Goal: Task Accomplishment & Management: Manage account settings

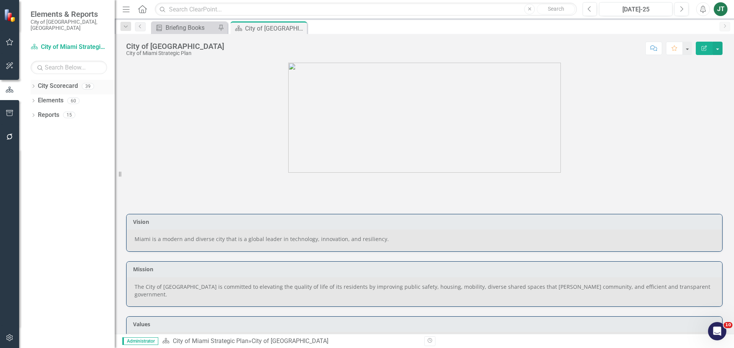
click at [33, 85] on icon "Dropdown" at bounding box center [33, 87] width 5 height 4
click at [36, 112] on icon "Dropdown" at bounding box center [37, 114] width 6 height 5
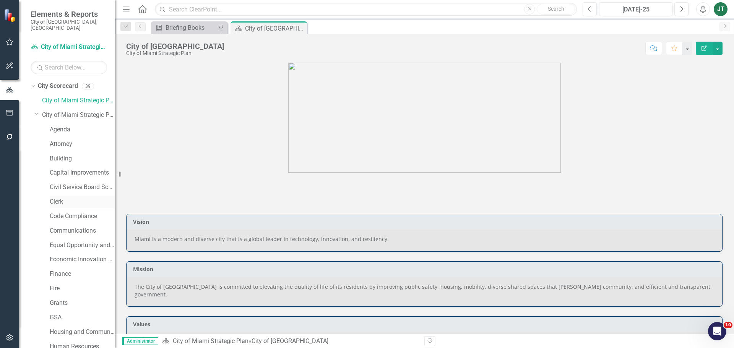
click at [55, 198] on link "Clerk" at bounding box center [82, 202] width 65 height 9
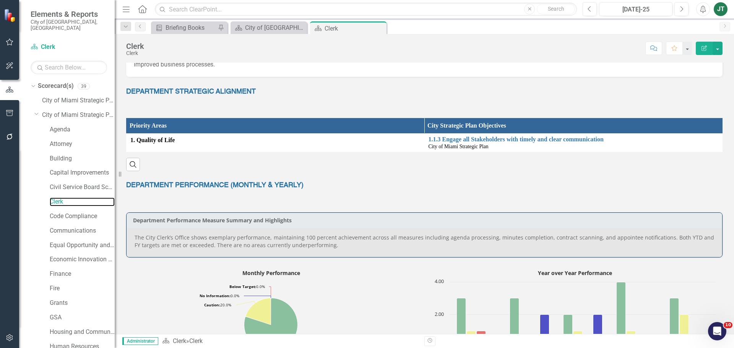
scroll to position [177, 0]
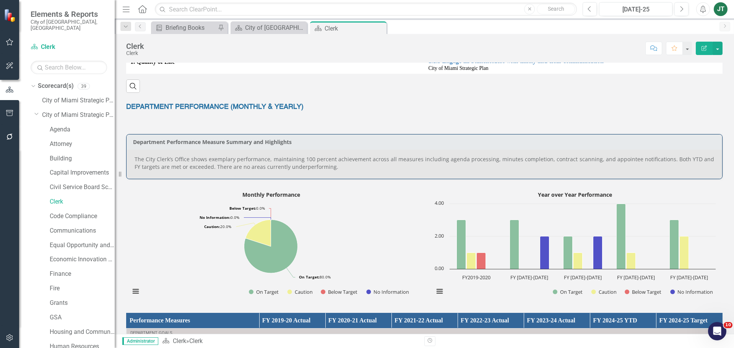
click at [416, 158] on p "The City Clerk’s Office shows exemplary performance, maintaining 100 percent ac…" at bounding box center [425, 163] width 580 height 15
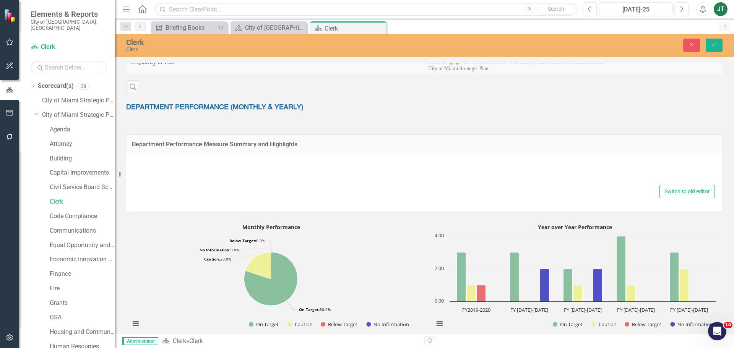
type textarea "<p style="text-align: justify;">The City Clerk&rsquo;s Office shows exemplary p…"
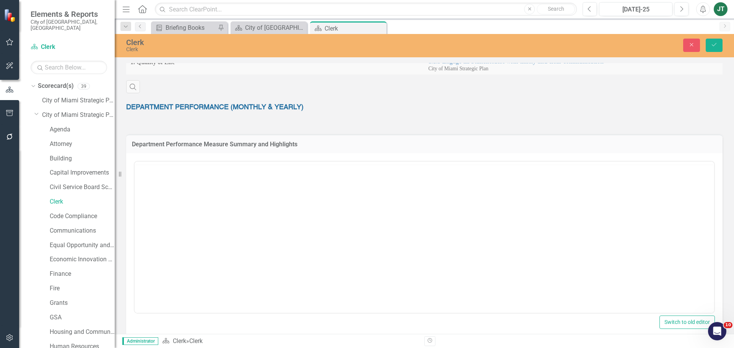
scroll to position [0, 0]
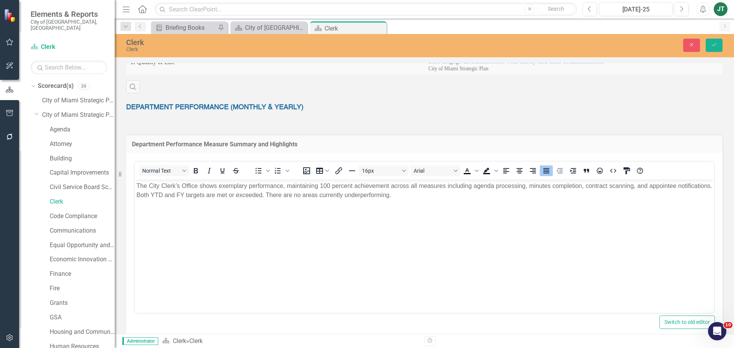
click at [435, 193] on p "The City Clerk’s Office shows exemplary performance, maintaining 100 percent ac…" at bounding box center [425, 190] width 576 height 18
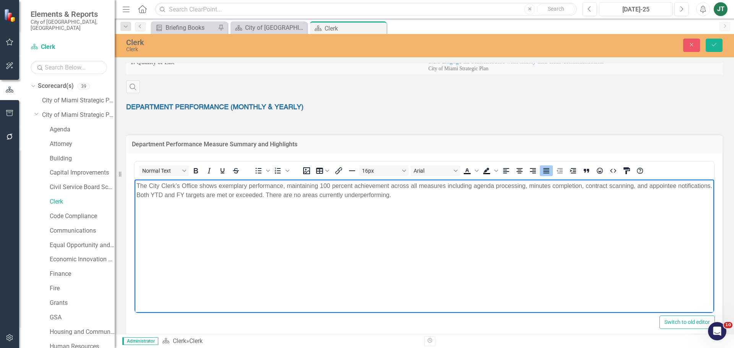
click at [434, 185] on p "The City Clerk’s Office shows exemplary performance, maintaining 100 percent ac…" at bounding box center [425, 190] width 576 height 18
click at [433, 185] on p "The City Clerk’s Office shows exemplary performance, maintaining 100 percent ac…" at bounding box center [425, 190] width 576 height 18
click at [191, 198] on p "The City Clerk’s Office shows exemplary performance, maintaining 100 percent ac…" at bounding box center [425, 190] width 576 height 18
drag, startPoint x: 551, startPoint y: 186, endPoint x: 496, endPoint y: 187, distance: 55.1
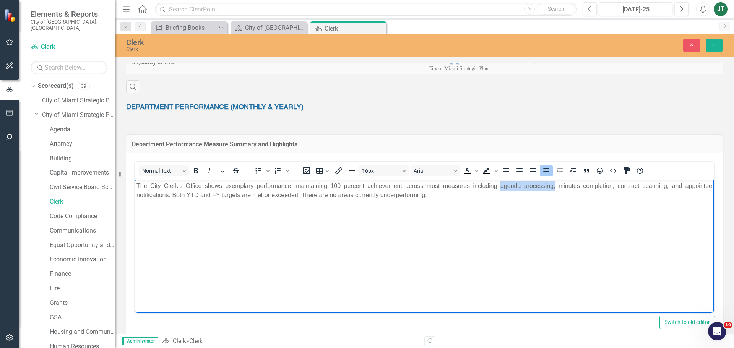
click at [496, 187] on p "The City Clerk’s Office shows exemplary performance, maintaining 100 percent ac…" at bounding box center [425, 190] width 576 height 18
click at [228, 189] on p "The City Clerk’s Office shows exemplary performance, maintaining 100 percent ac…" at bounding box center [425, 190] width 576 height 18
click at [312, 197] on p "The City Clerk’s Office shows exemplary performance, maintaining 100 percent ac…" at bounding box center [425, 190] width 576 height 18
click at [226, 194] on p "The City Clerk’s Office shows exemplary performance, maintaining 100 percent ac…" at bounding box center [425, 190] width 576 height 18
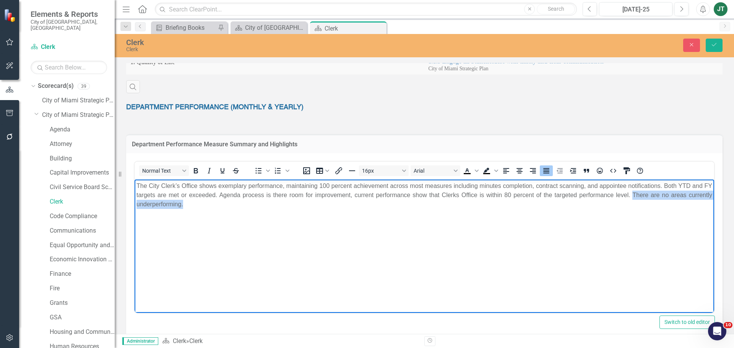
drag, startPoint x: 629, startPoint y: 194, endPoint x: 855, endPoint y: 406, distance: 310.1
click at [714, 226] on html "The City Clerk’s Office shows exemplary performance, maintaining 100 percent ac…" at bounding box center [425, 236] width 580 height 115
drag, startPoint x: 653, startPoint y: 197, endPoint x: 135, endPoint y: 158, distance: 518.5
click at [135, 179] on html "The City Clerk’s Office shows exemplary performance, maintaining 100 percent ac…" at bounding box center [425, 236] width 580 height 115
copy p "The City Clerk’s Office shows exemplary performance, maintaining 100 percent ac…"
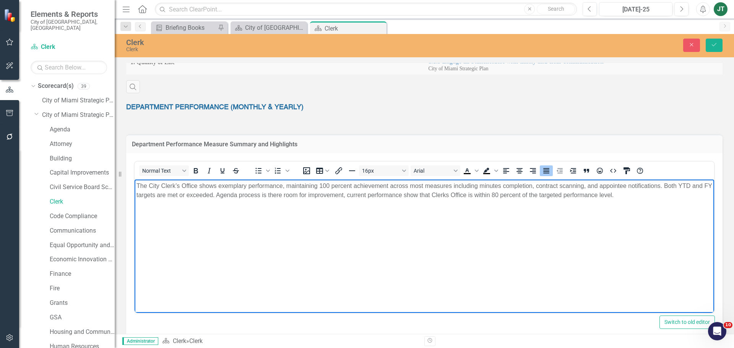
drag, startPoint x: 469, startPoint y: 216, endPoint x: 479, endPoint y: 215, distance: 10.8
click at [469, 216] on body "The City Clerk’s Office shows exemplary performance, maintaining 100 percent ac…" at bounding box center [425, 236] width 580 height 115
click at [625, 206] on body "The City Clerk’s Office shows exemplary performance, maintaining 100 percent ac…" at bounding box center [425, 236] width 580 height 115
click at [631, 198] on p "The City Clerk’s Office shows exemplary performance, maintaining 100 percent ac…" at bounding box center [425, 190] width 576 height 18
drag, startPoint x: 626, startPoint y: 198, endPoint x: 114, endPoint y: 178, distance: 512.9
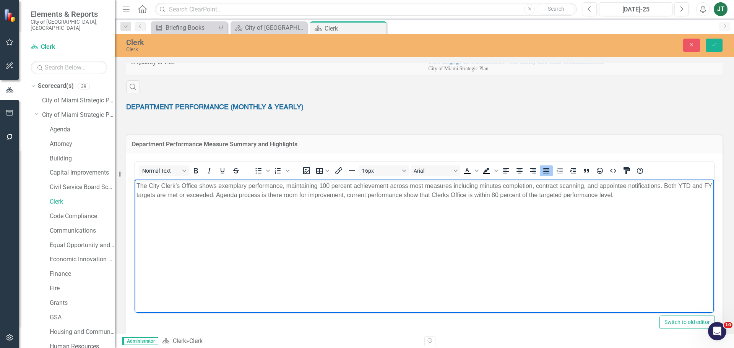
click at [135, 179] on html "The City Clerk’s Office shows exemplary performance, maintaining 100 percent ac…" at bounding box center [425, 236] width 580 height 115
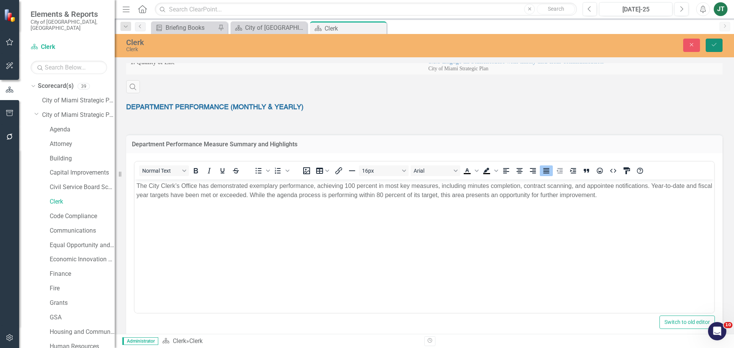
click at [711, 49] on button "Save" at bounding box center [714, 45] width 17 height 13
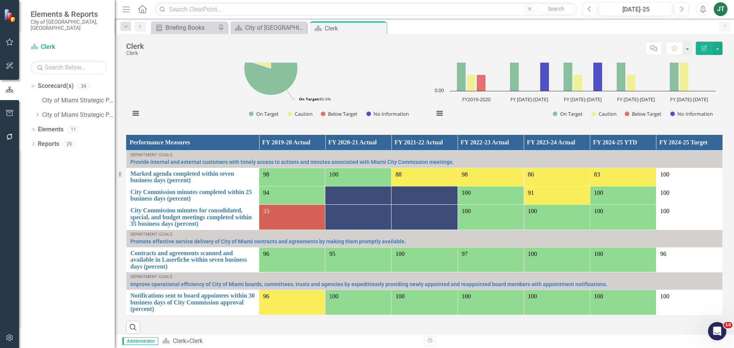
scroll to position [363, 0]
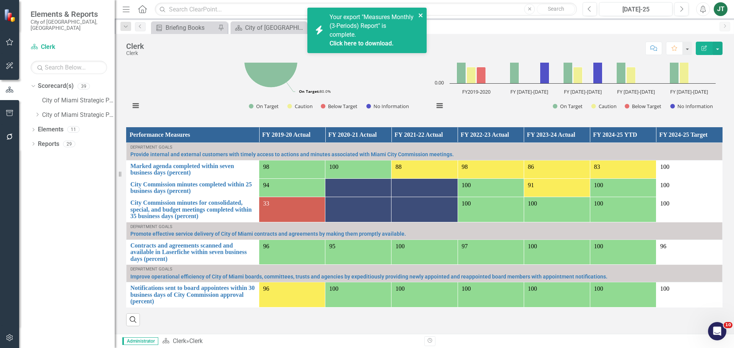
click at [421, 16] on icon "close" at bounding box center [421, 15] width 4 height 4
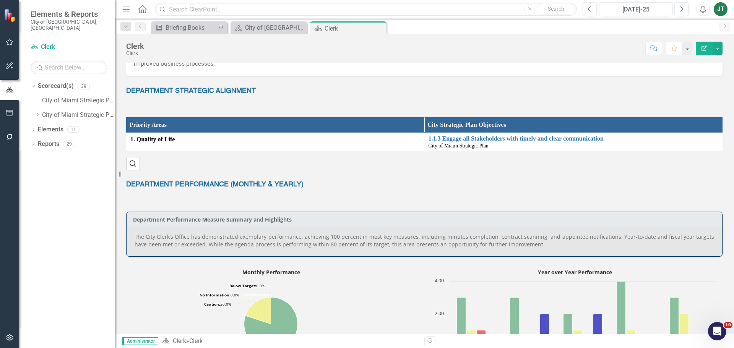
scroll to position [95, 0]
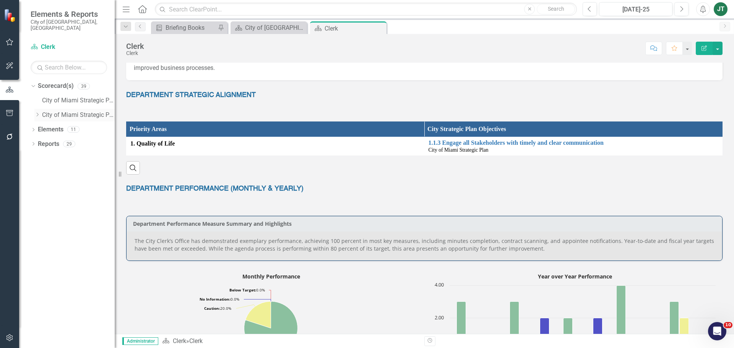
click at [35, 112] on icon "Dropdown" at bounding box center [37, 114] width 6 height 5
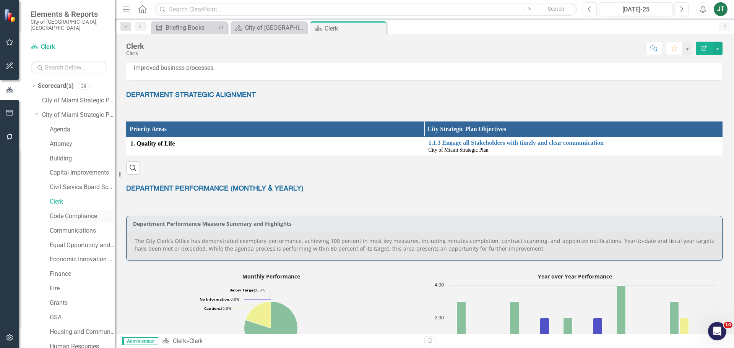
click at [71, 212] on link "Code Compliance" at bounding box center [82, 216] width 65 height 9
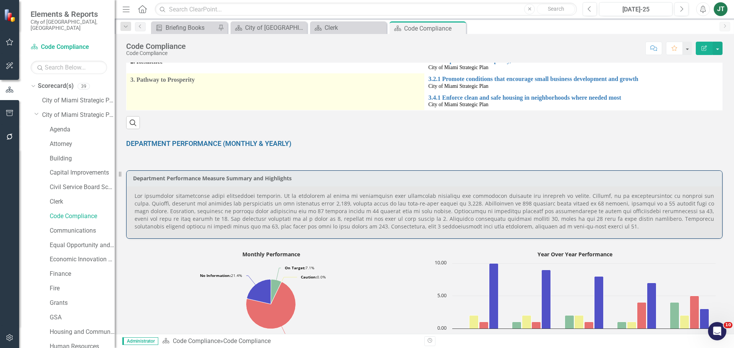
scroll to position [306, 0]
